Goal: Task Accomplishment & Management: Use online tool/utility

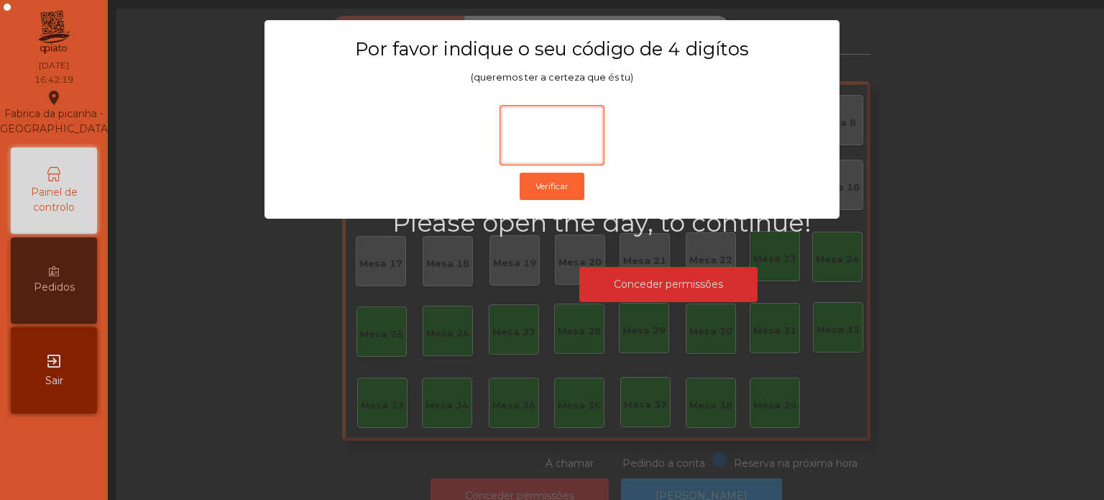
click at [518, 116] on input at bounding box center [552, 135] width 105 height 60
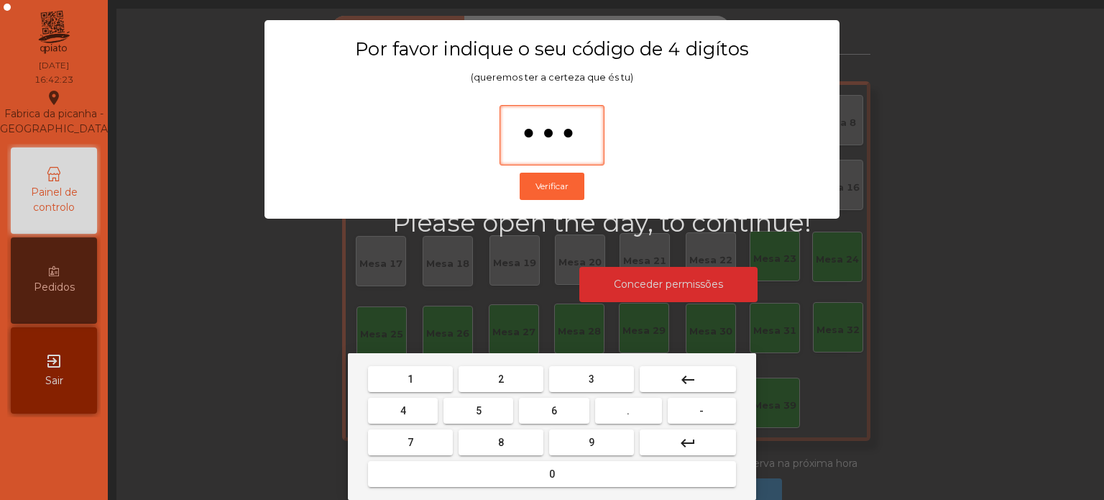
type input "****"
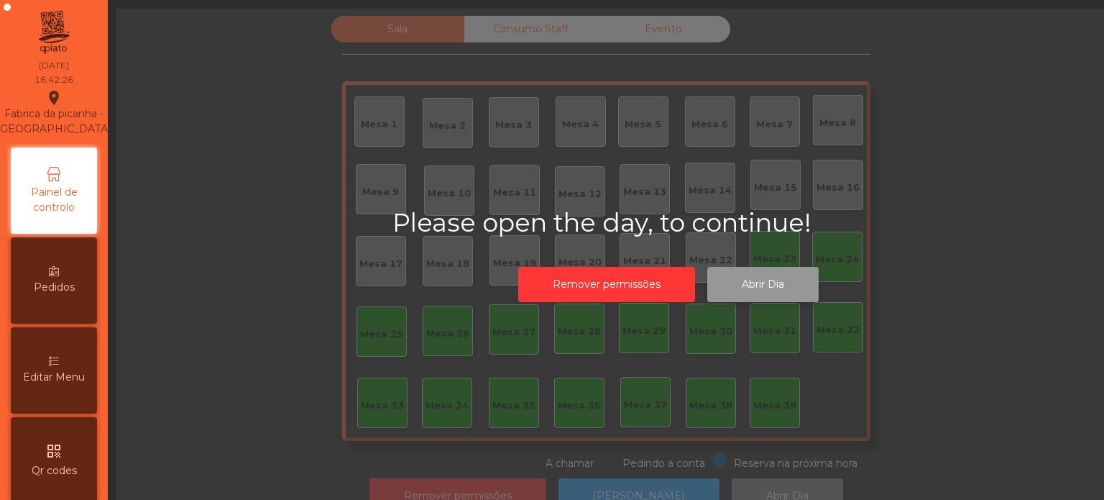
click at [751, 270] on button "Abrir Dia" at bounding box center [763, 284] width 111 height 35
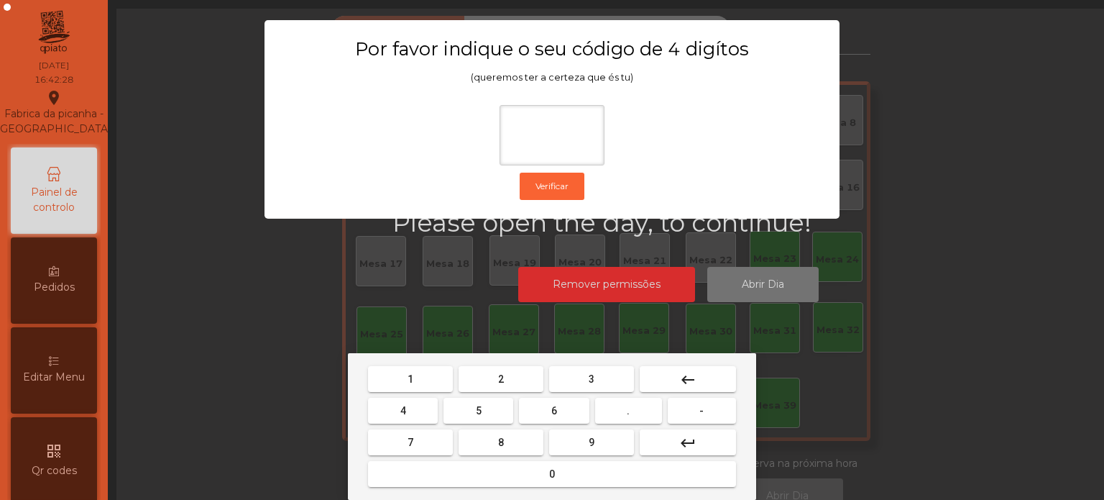
click at [410, 379] on span "1" at bounding box center [411, 379] width 6 height 12
click at [604, 382] on button "3" at bounding box center [591, 379] width 85 height 26
click at [478, 410] on span "5" at bounding box center [479, 411] width 6 height 12
click at [552, 473] on span "0" at bounding box center [552, 474] width 6 height 12
type input "****"
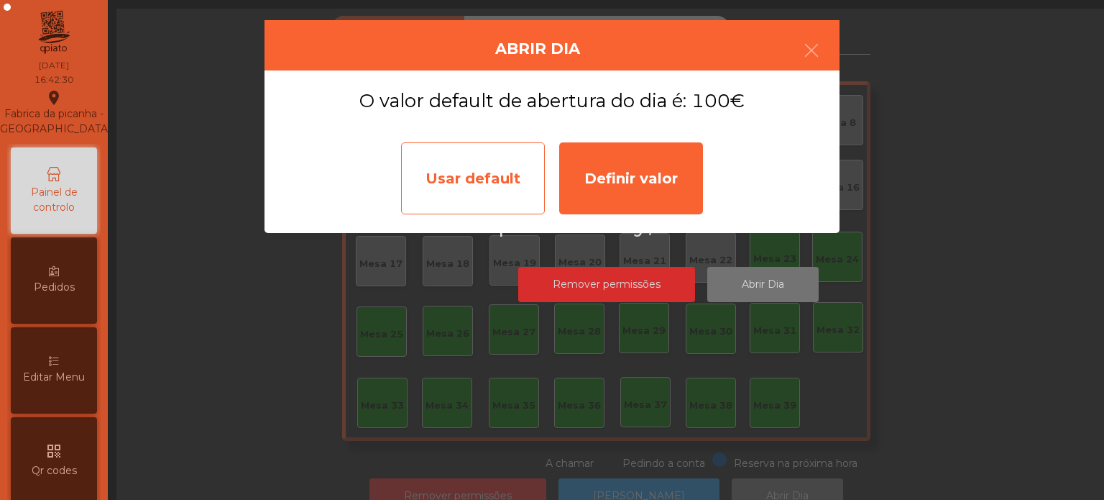
click at [470, 168] on div "Usar default" at bounding box center [473, 178] width 144 height 72
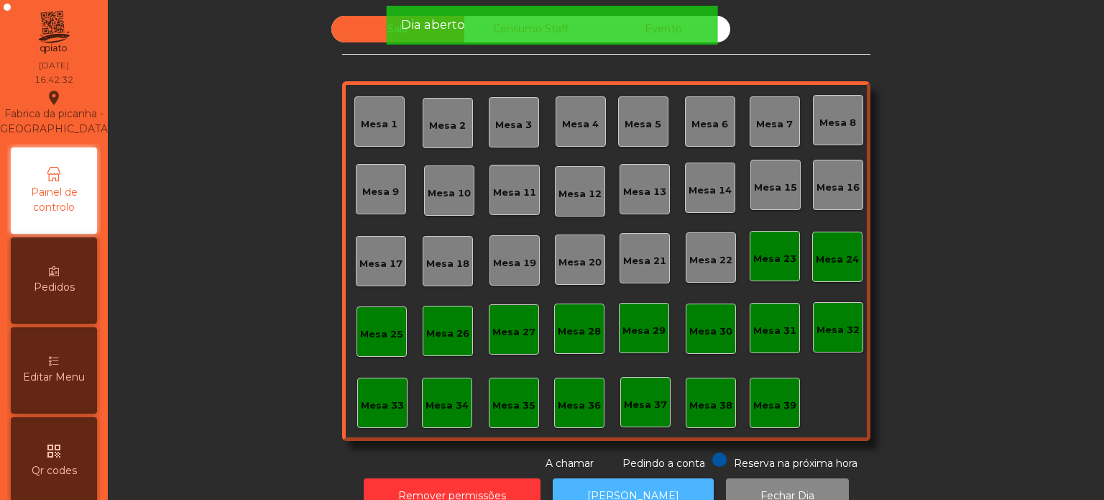
click at [628, 482] on button "[PERSON_NAME]" at bounding box center [633, 495] width 161 height 35
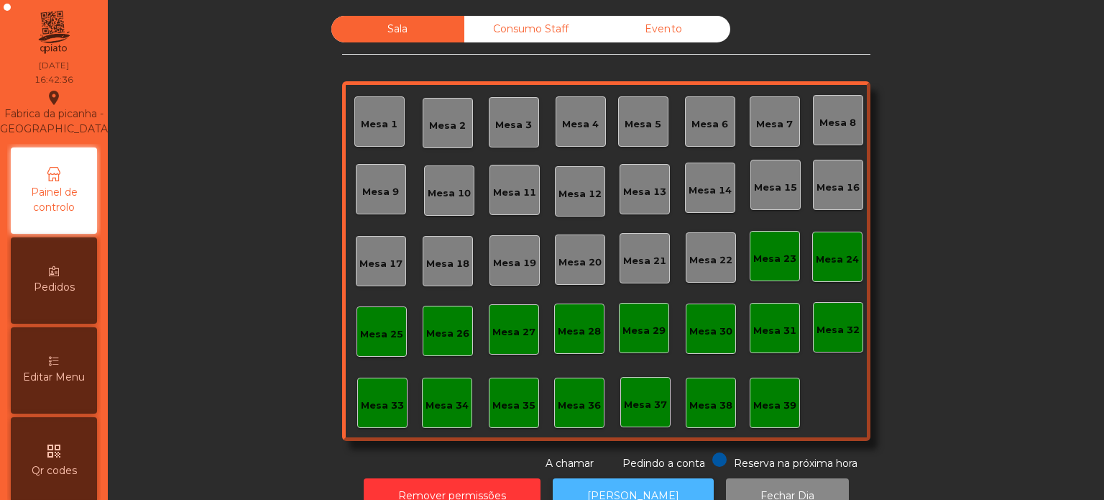
scroll to position [1, 0]
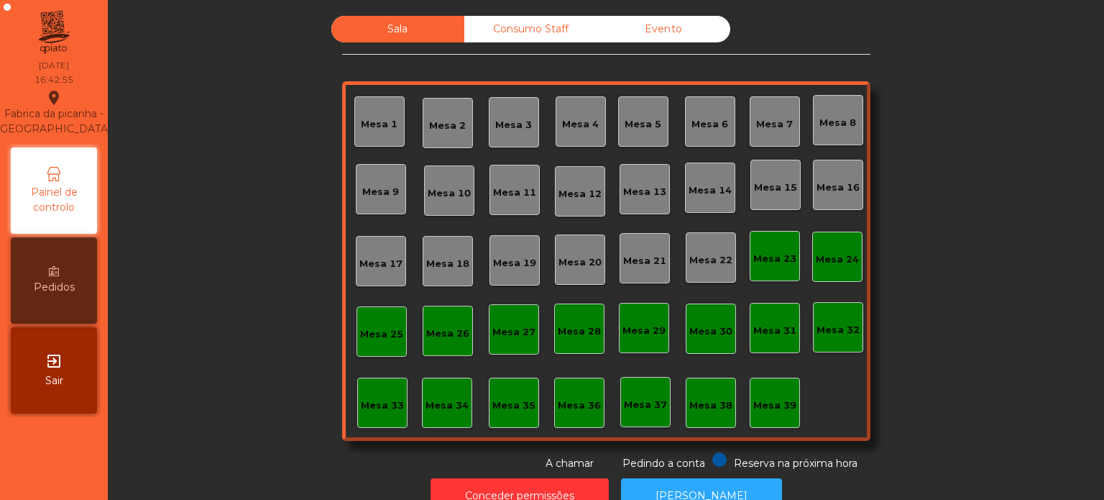
scroll to position [40, 0]
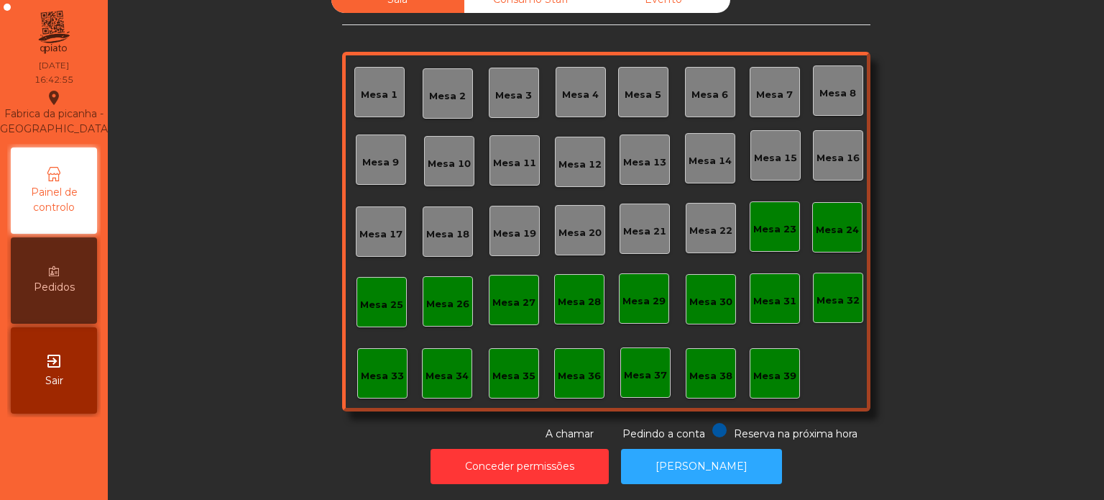
click at [573, 374] on div "Mesa 36" at bounding box center [579, 373] width 50 height 50
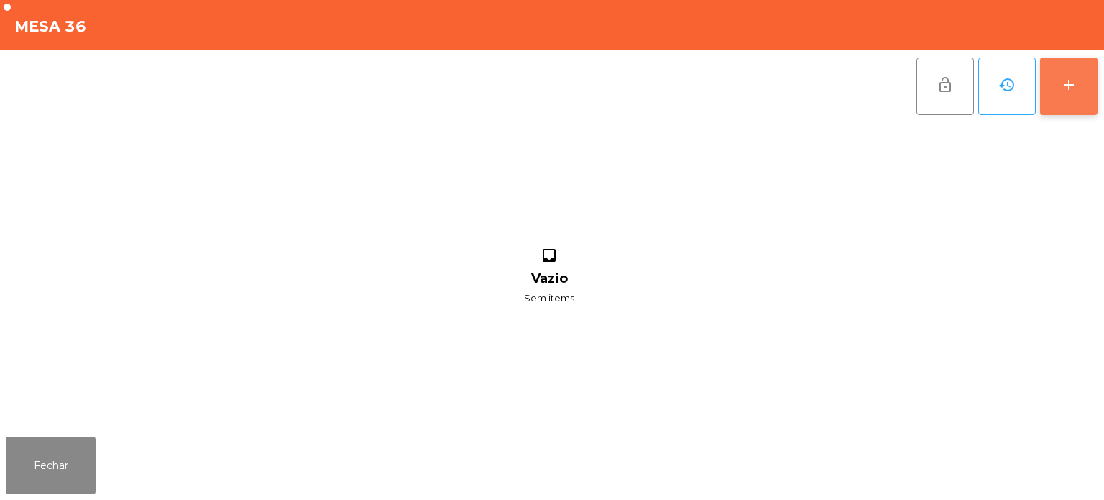
click at [1051, 111] on button "add" at bounding box center [1069, 87] width 58 height 58
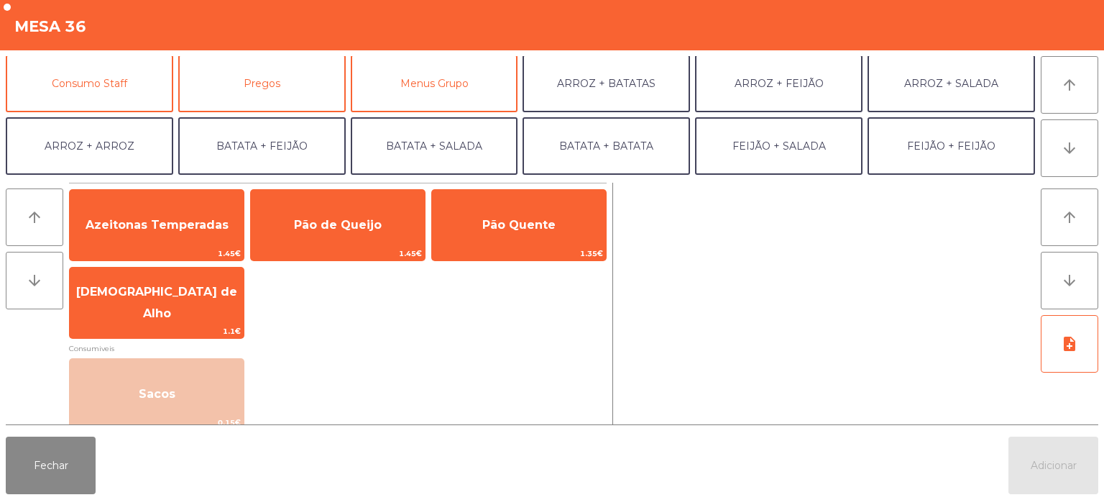
scroll to position [132, 0]
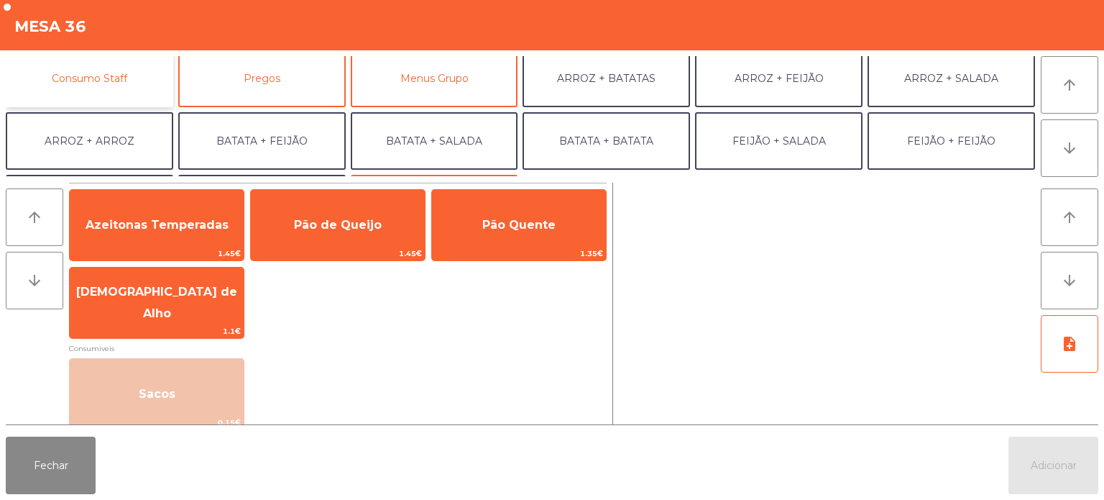
click at [118, 88] on button "Consumo Staff" at bounding box center [90, 79] width 168 height 58
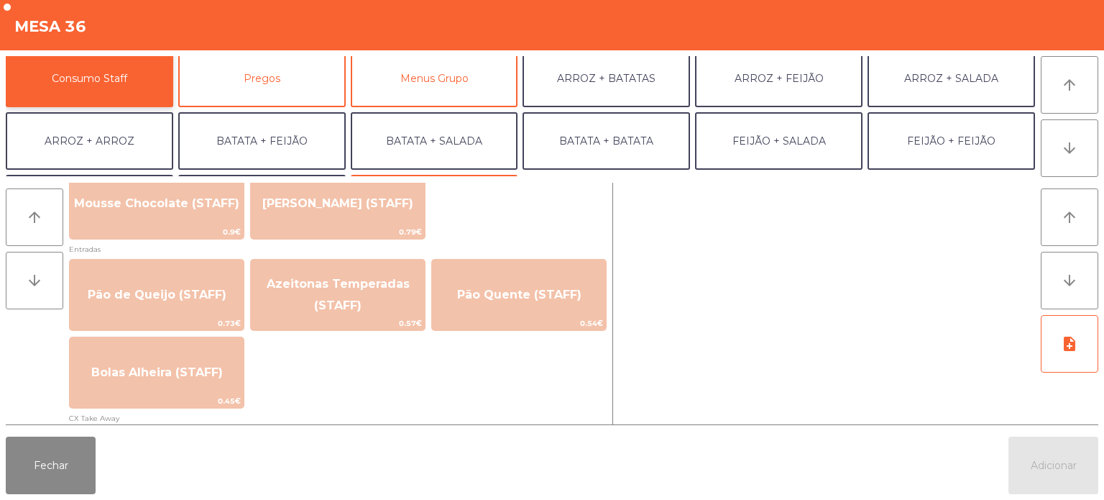
scroll to position [1105, 0]
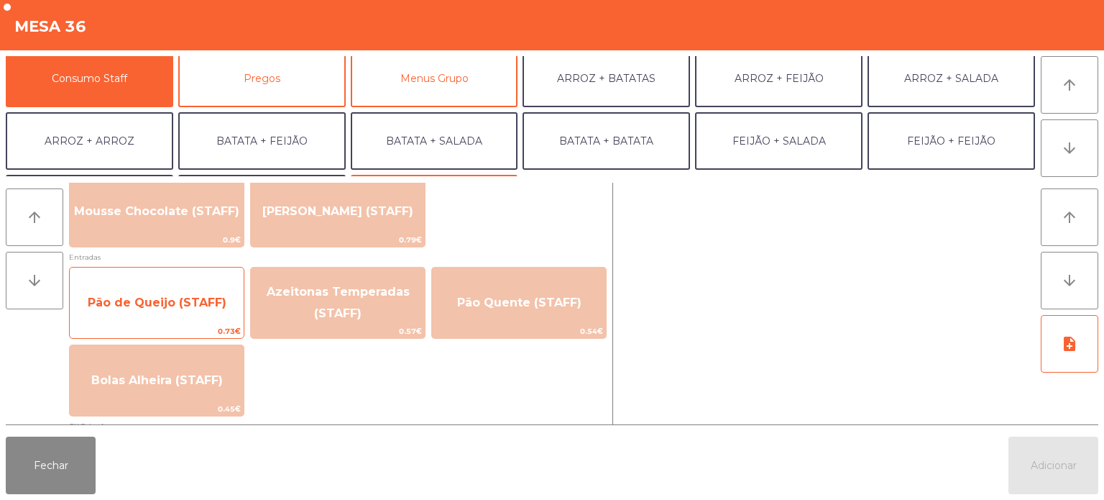
click at [167, 313] on span "Pão de Queijo (STAFF)" at bounding box center [157, 302] width 174 height 39
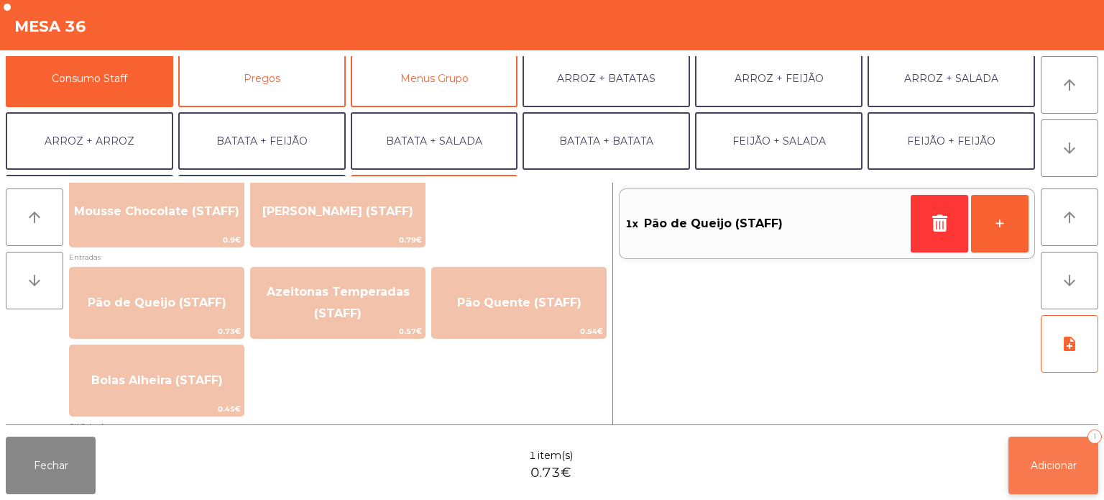
click at [1059, 466] on span "Adicionar" at bounding box center [1054, 465] width 46 height 13
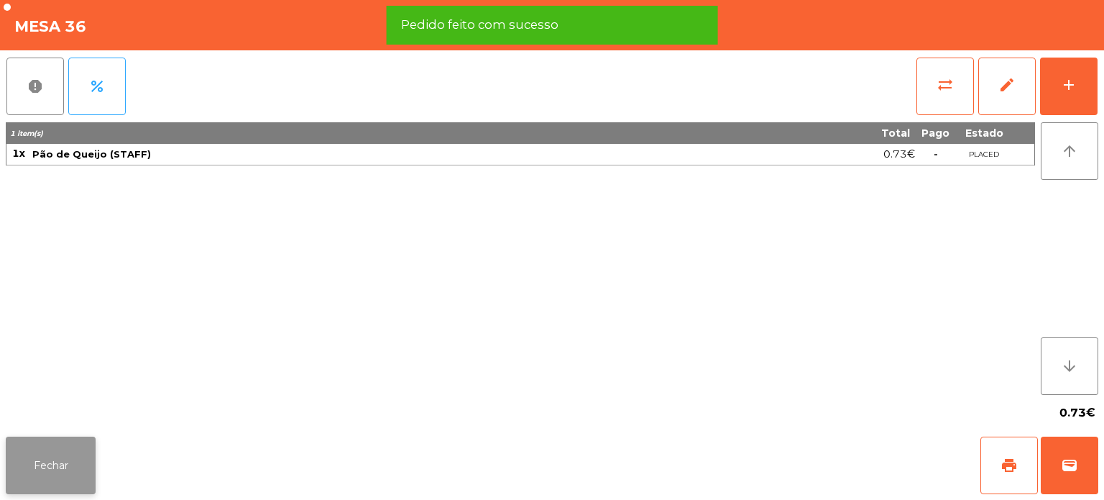
click at [63, 467] on button "Fechar" at bounding box center [51, 465] width 90 height 58
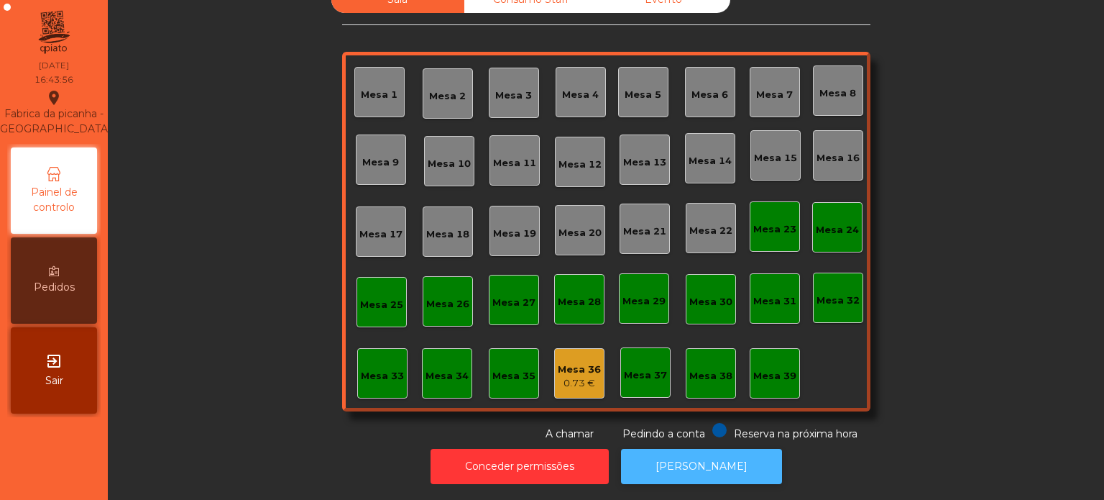
click at [714, 462] on button "[PERSON_NAME]" at bounding box center [701, 466] width 161 height 35
click at [710, 468] on button "[PERSON_NAME]" at bounding box center [701, 466] width 161 height 35
click at [705, 467] on button "[PERSON_NAME]" at bounding box center [701, 466] width 161 height 35
